Goal: Use online tool/utility: Utilize a website feature to perform a specific function

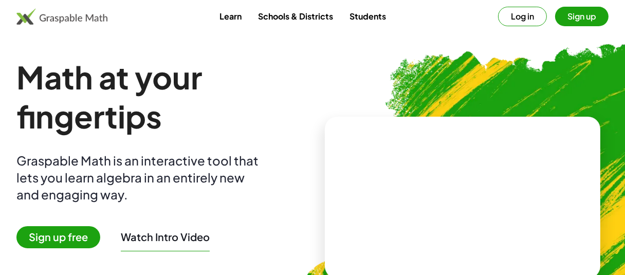
drag, startPoint x: 629, startPoint y: 26, endPoint x: 632, endPoint y: -25, distance: 50.5
click at [584, 20] on button "Sign up" at bounding box center [581, 17] width 53 height 20
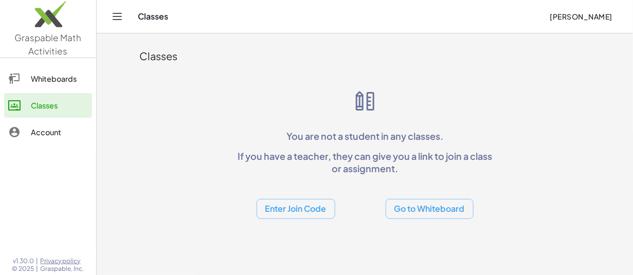
click at [45, 77] on div "Whiteboards" at bounding box center [59, 79] width 57 height 12
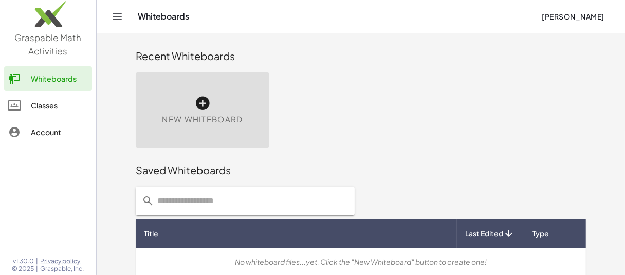
click at [183, 116] on span "New Whiteboard" at bounding box center [202, 120] width 81 height 12
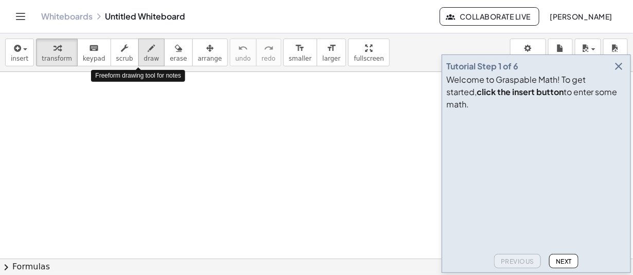
click at [144, 58] on span "draw" at bounding box center [151, 58] width 15 height 7
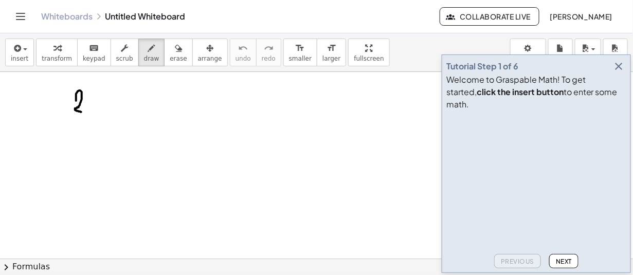
drag, startPoint x: 76, startPoint y: 100, endPoint x: 82, endPoint y: 112, distance: 12.9
click at [82, 112] on div at bounding box center [316, 259] width 633 height 375
drag, startPoint x: 97, startPoint y: 96, endPoint x: 86, endPoint y: 110, distance: 18.0
click at [86, 110] on div at bounding box center [316, 259] width 633 height 375
drag, startPoint x: 87, startPoint y: 96, endPoint x: 98, endPoint y: 110, distance: 17.5
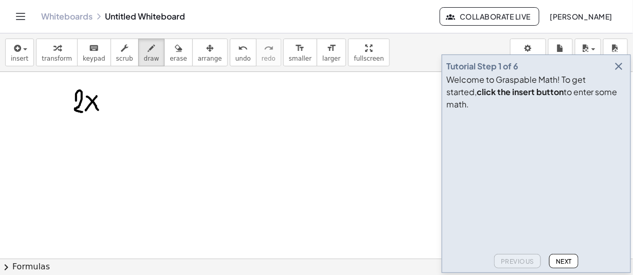
click at [98, 110] on div at bounding box center [316, 259] width 633 height 375
drag, startPoint x: 107, startPoint y: 97, endPoint x: 110, endPoint y: 113, distance: 15.6
click at [110, 113] on div at bounding box center [316, 259] width 633 height 375
drag, startPoint x: 104, startPoint y: 107, endPoint x: 116, endPoint y: 105, distance: 12.5
click at [116, 105] on div at bounding box center [316, 259] width 633 height 375
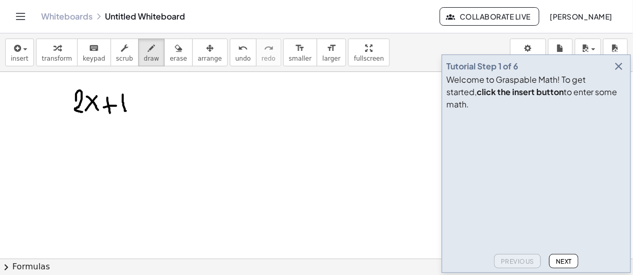
drag, startPoint x: 123, startPoint y: 94, endPoint x: 126, endPoint y: 111, distance: 16.7
click at [126, 111] on div at bounding box center [316, 259] width 633 height 375
drag, startPoint x: 126, startPoint y: 111, endPoint x: 138, endPoint y: 95, distance: 19.4
click at [138, 95] on div at bounding box center [316, 259] width 633 height 375
click at [135, 92] on div at bounding box center [316, 259] width 633 height 375
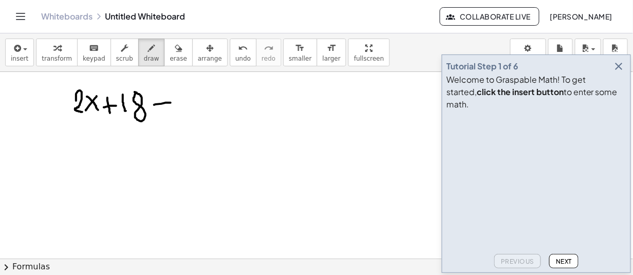
drag, startPoint x: 154, startPoint y: 104, endPoint x: 170, endPoint y: 102, distance: 16.1
click at [170, 102] on div at bounding box center [316, 259] width 633 height 375
drag, startPoint x: 154, startPoint y: 112, endPoint x: 171, endPoint y: 114, distance: 16.5
click at [171, 114] on div at bounding box center [316, 259] width 633 height 375
drag, startPoint x: 185, startPoint y: 93, endPoint x: 202, endPoint y: 114, distance: 27.5
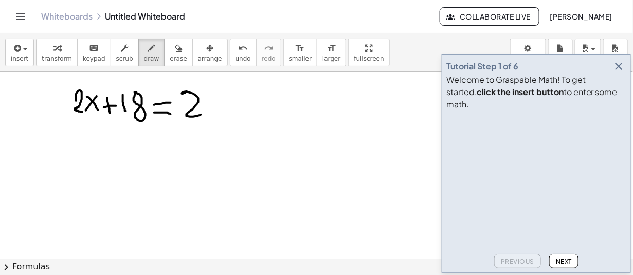
click at [202, 114] on div at bounding box center [316, 259] width 633 height 375
drag, startPoint x: 206, startPoint y: 88, endPoint x: 227, endPoint y: 121, distance: 38.8
click at [227, 121] on div at bounding box center [316, 259] width 633 height 375
click at [564, 263] on span "Next" at bounding box center [564, 262] width 16 height 8
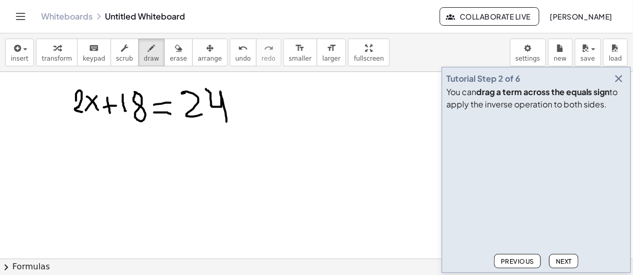
click at [564, 263] on span "Next" at bounding box center [564, 262] width 16 height 8
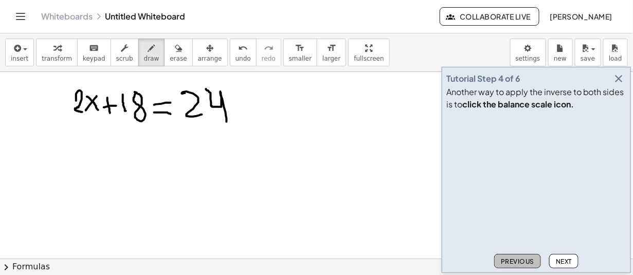
click at [517, 264] on span "Previous" at bounding box center [517, 262] width 33 height 8
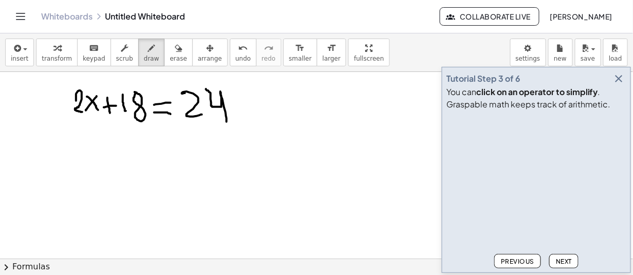
click at [556, 258] on span "Next" at bounding box center [564, 262] width 16 height 8
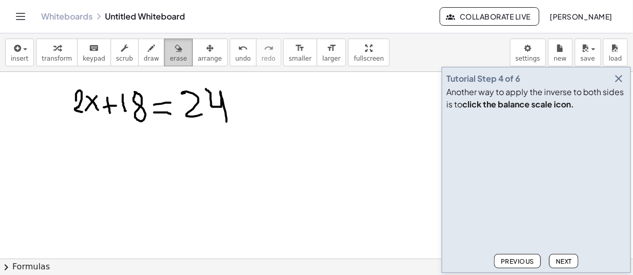
click at [175, 52] on icon "button" at bounding box center [178, 48] width 7 height 12
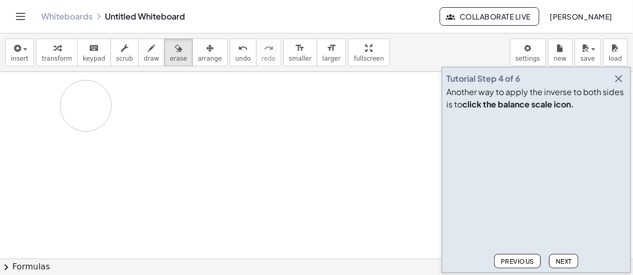
drag, startPoint x: 262, startPoint y: 112, endPoint x: 115, endPoint y: 117, distance: 147.2
click at [115, 117] on div at bounding box center [316, 259] width 633 height 375
